Goal: Information Seeking & Learning: Learn about a topic

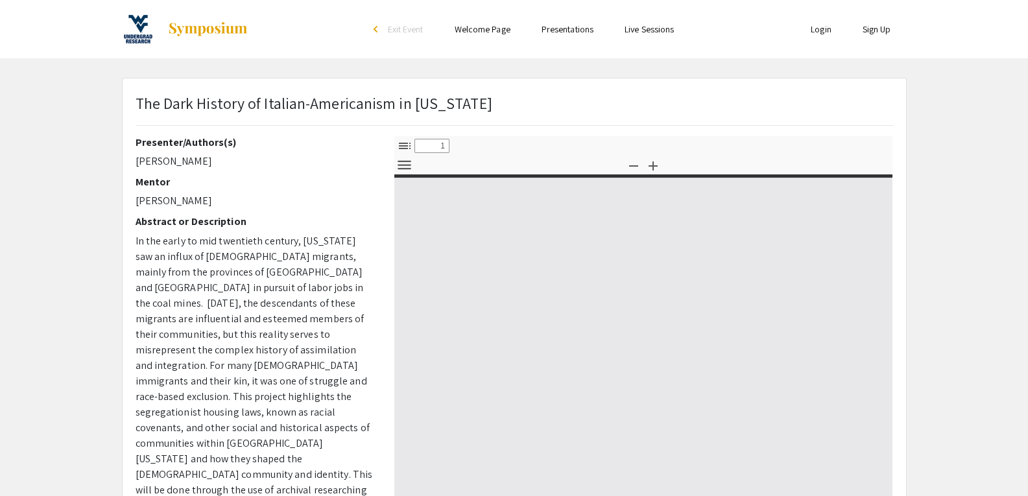
select select "custom"
type input "0"
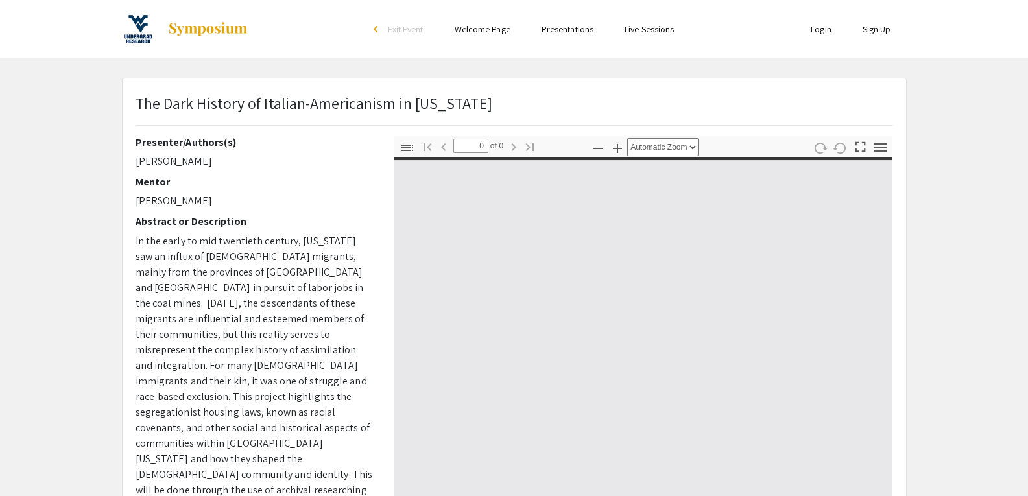
select select "custom"
type input "1"
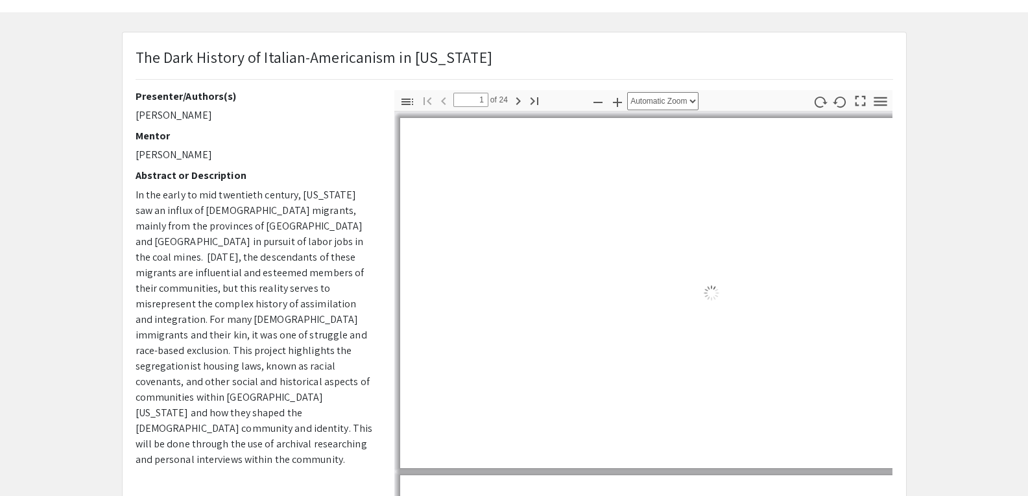
scroll to position [65, 0]
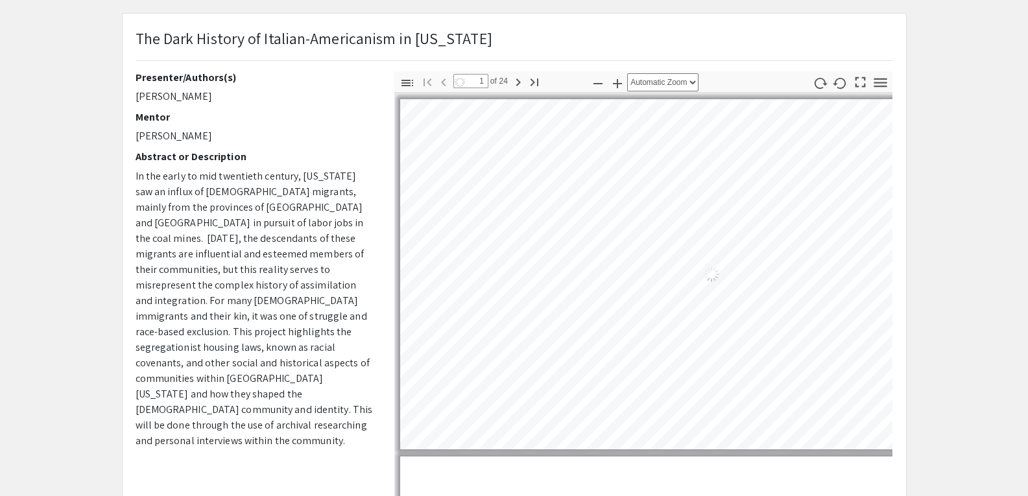
select select "auto"
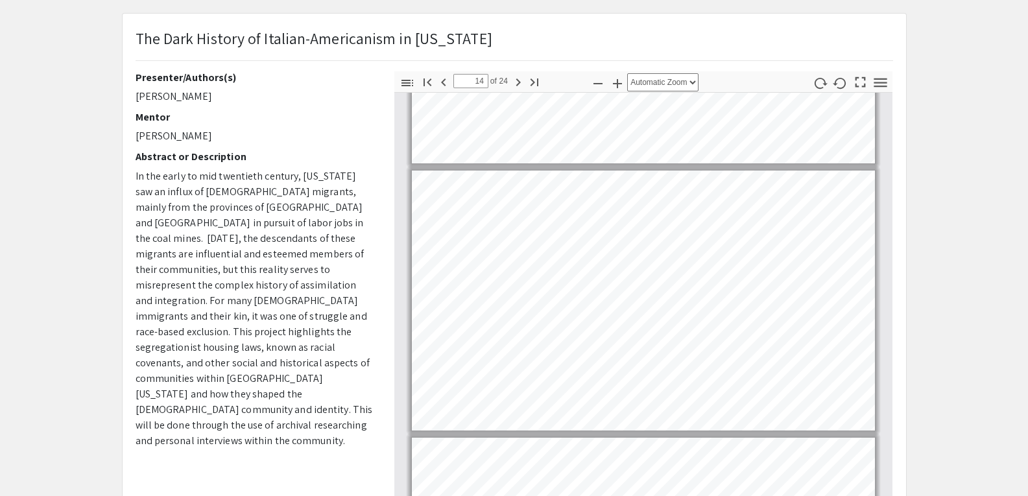
scroll to position [3503, 0]
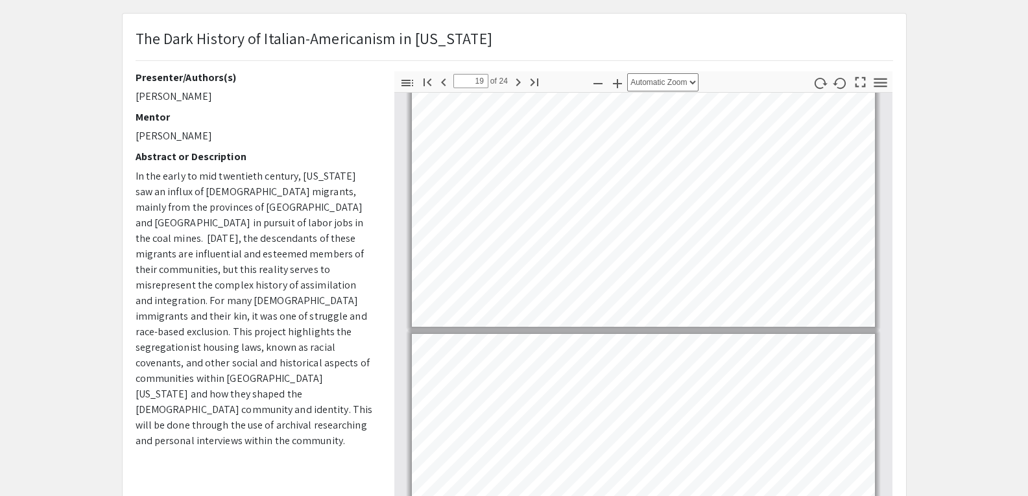
type input "18"
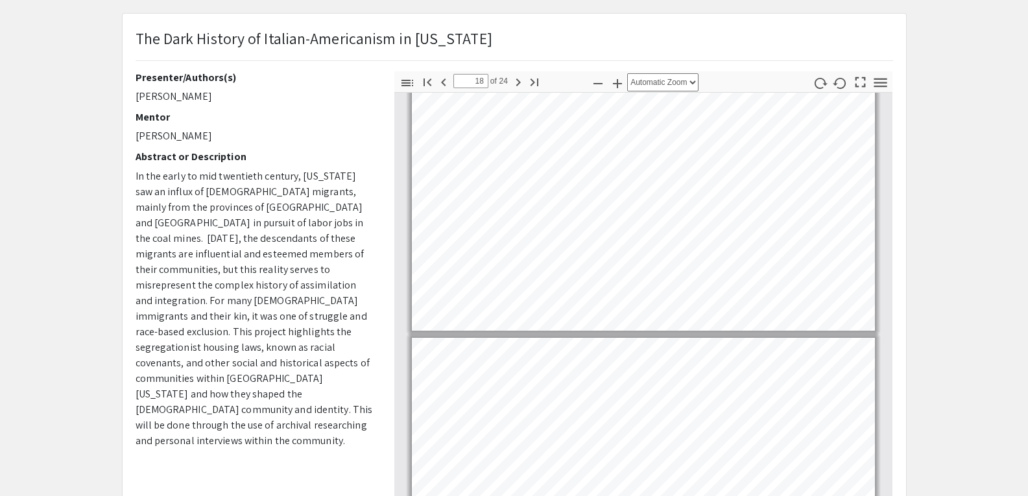
scroll to position [4411, 0]
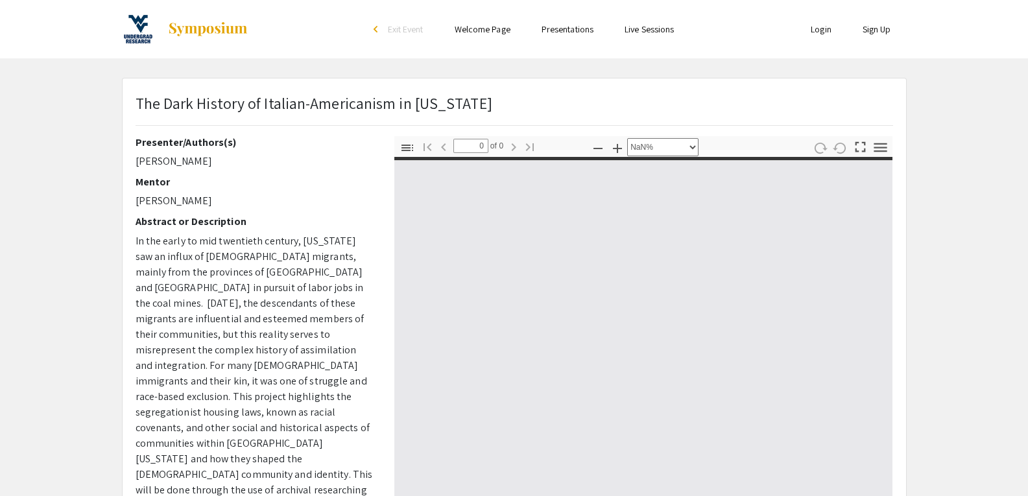
select select "auto"
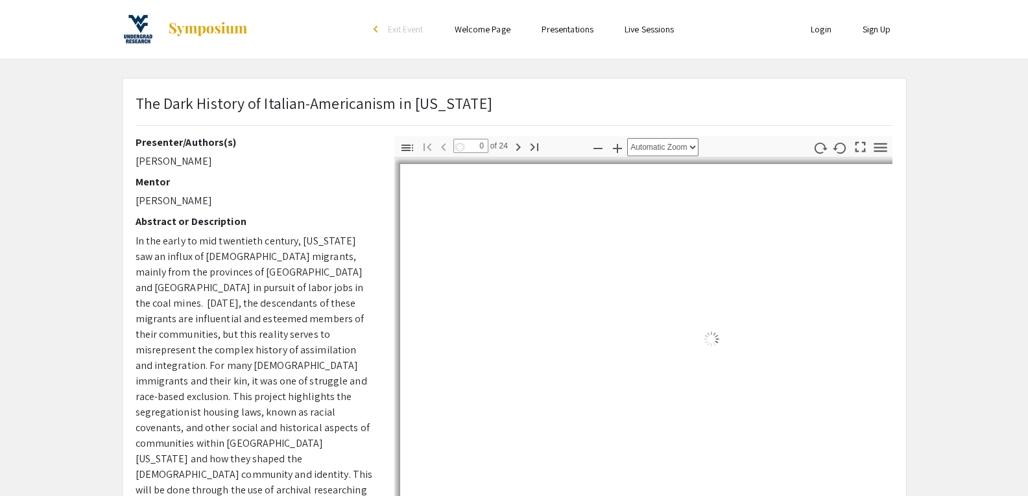
type input "1"
select select "auto"
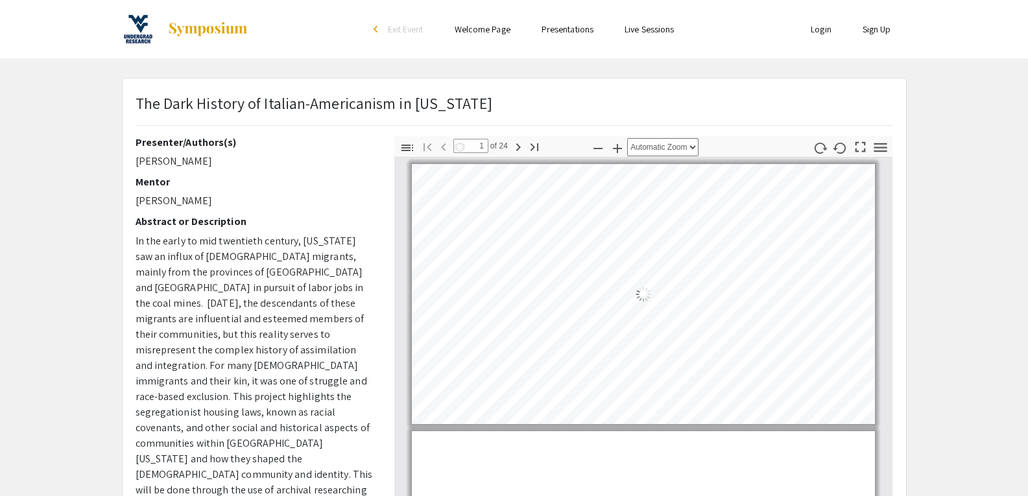
scroll to position [1, 0]
